Goal: Task Accomplishment & Management: Manage account settings

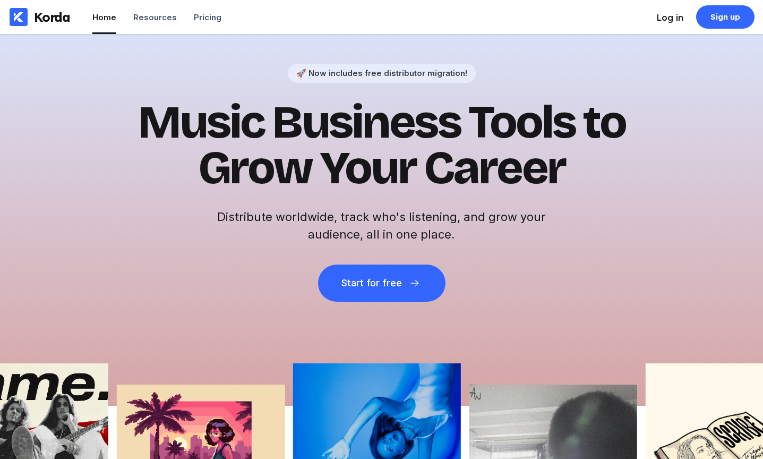
click at [669, 17] on div "Log in" at bounding box center [670, 17] width 27 height 11
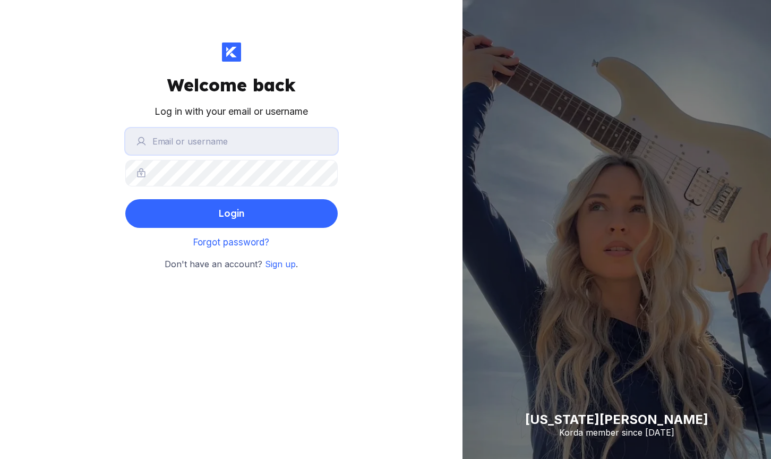
type input "adonisbrian"
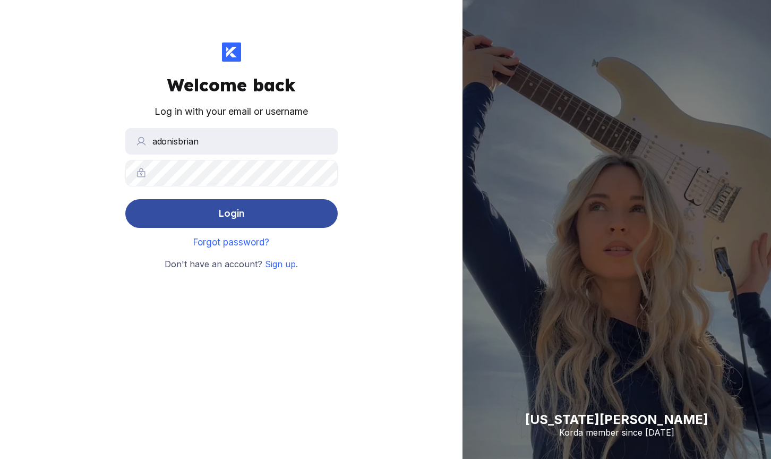
click at [235, 209] on div "Login" at bounding box center [231, 213] width 26 height 21
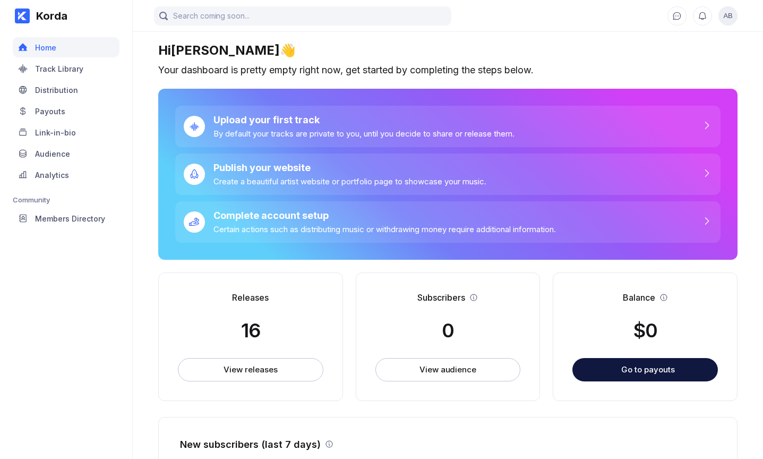
click at [728, 19] on span "AB" at bounding box center [727, 15] width 19 height 19
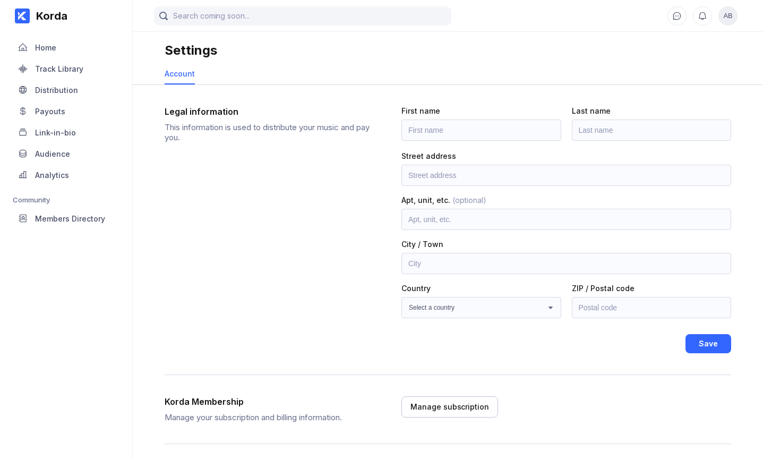
scroll to position [75, 0]
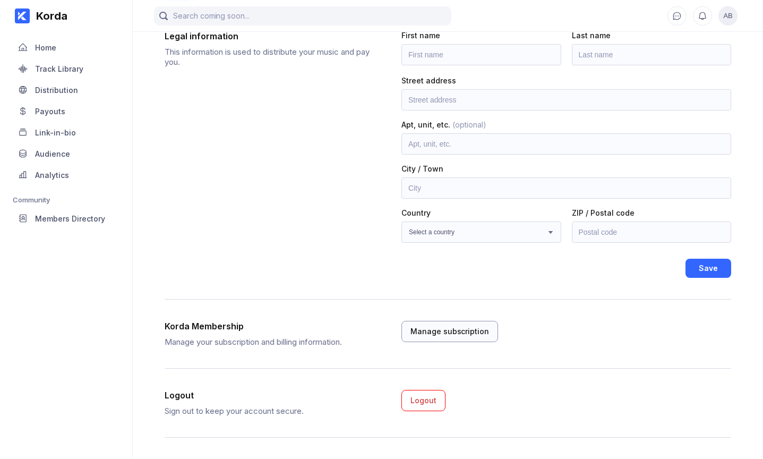
click at [454, 333] on div "Manage subscription" at bounding box center [449, 331] width 79 height 11
